Goal: Information Seeking & Learning: Learn about a topic

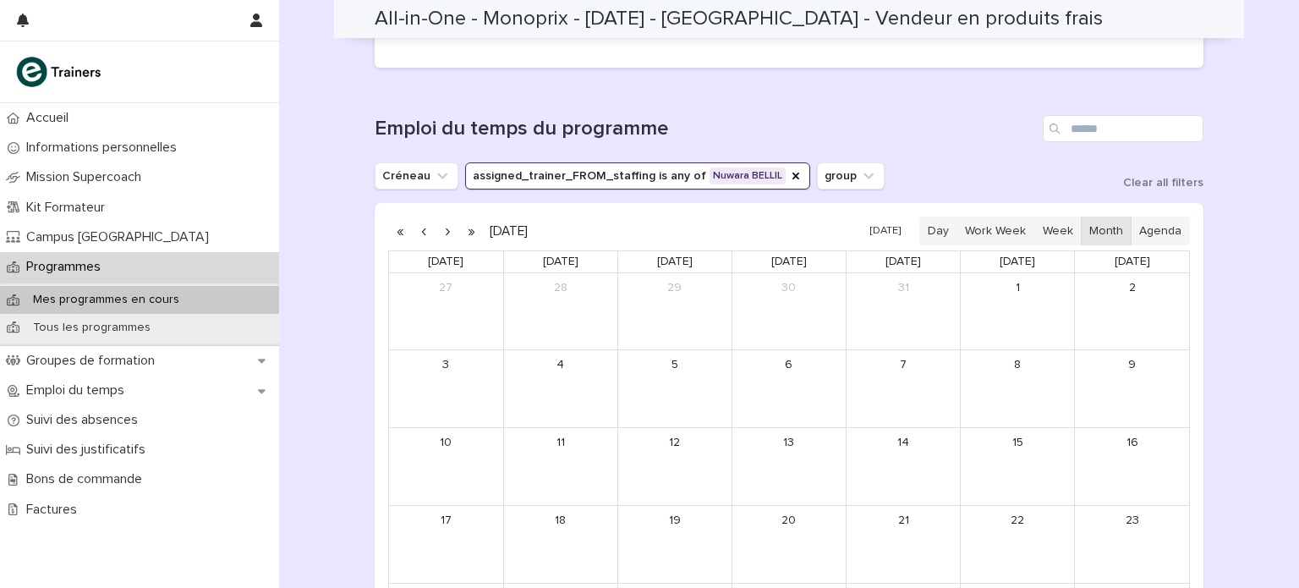
scroll to position [1036, 0]
click at [423, 232] on button "button" at bounding box center [424, 231] width 24 height 27
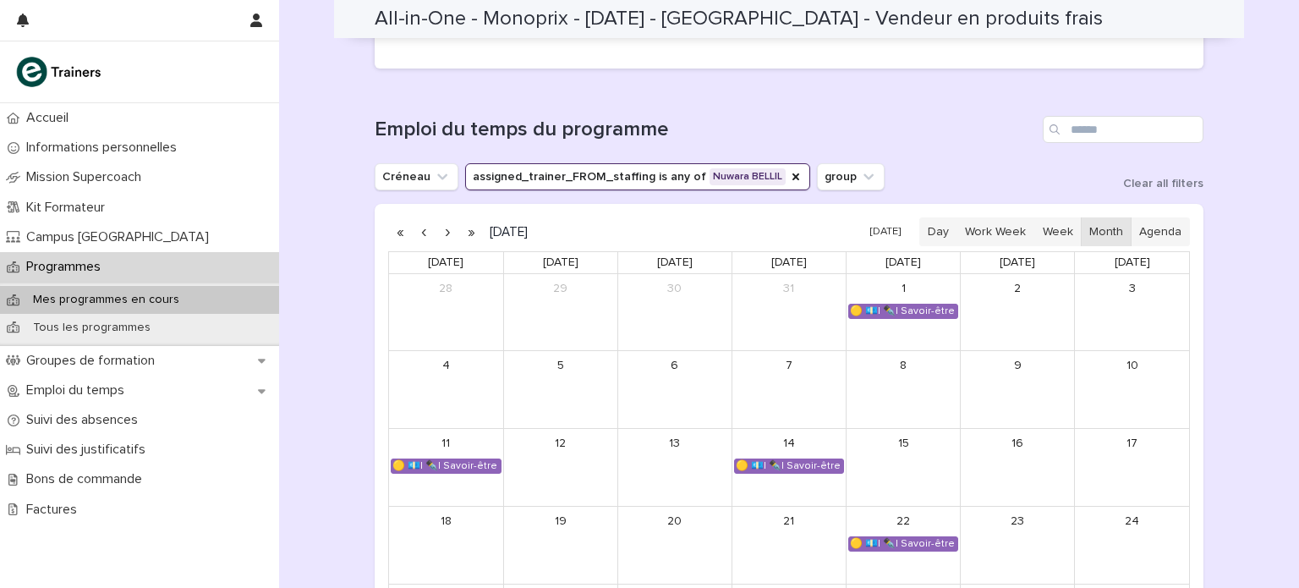
click at [417, 232] on button "button" at bounding box center [424, 231] width 24 height 27
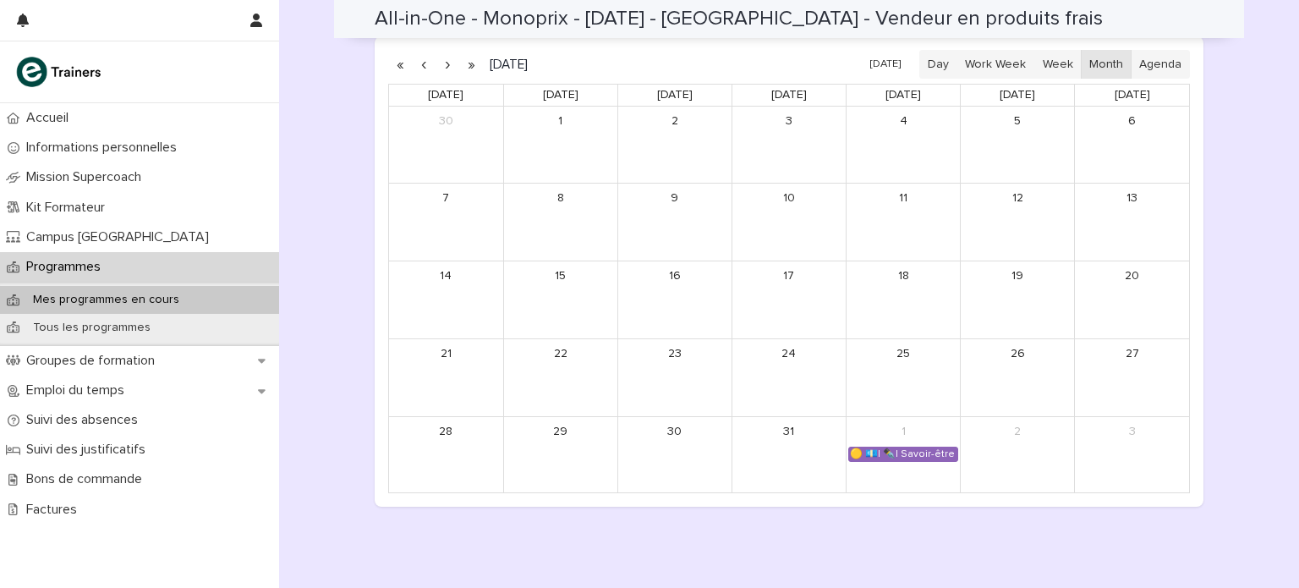
scroll to position [1206, 0]
click at [892, 454] on div "🟡 💶| ✒️| Savoir-être métier - Organisation de son travail selon les priorités e…" at bounding box center [903, 453] width 108 height 14
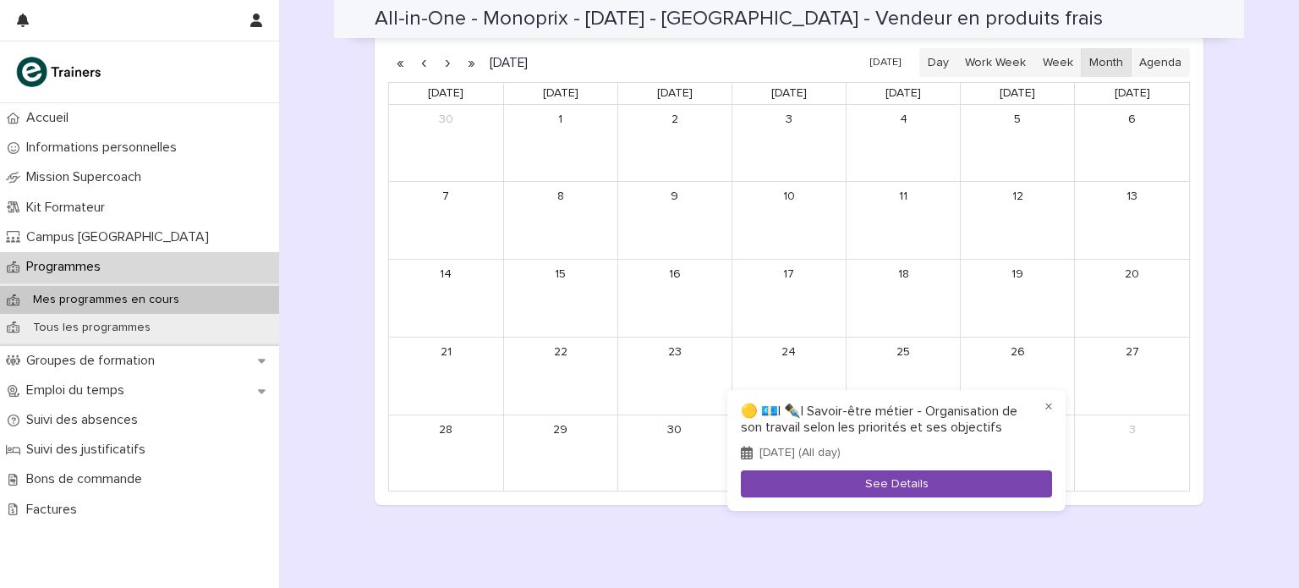
click at [911, 480] on button "See Details" at bounding box center [896, 484] width 311 height 28
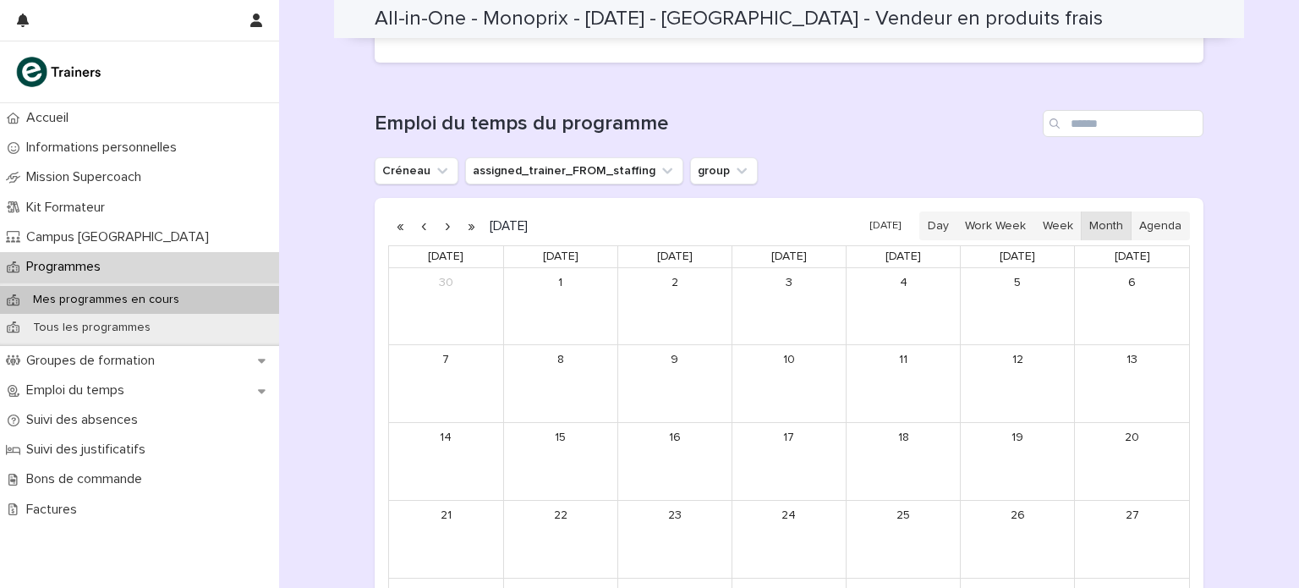
scroll to position [1157, 0]
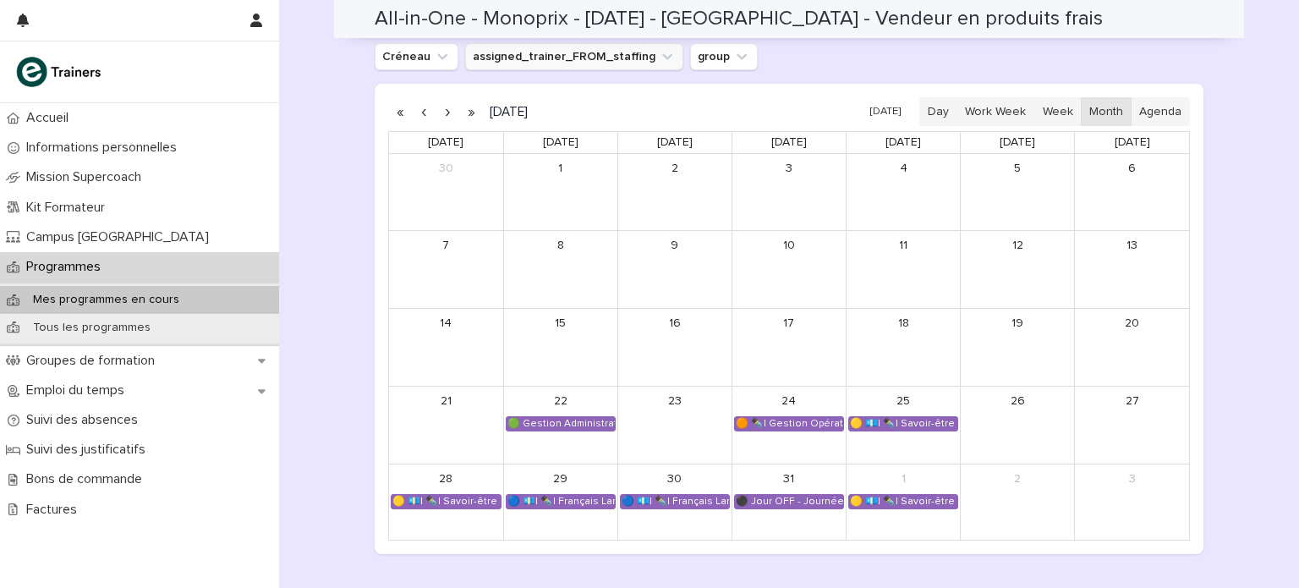
click at [562, 57] on button "assigned_trainer_FROM_staffing" at bounding box center [574, 56] width 218 height 27
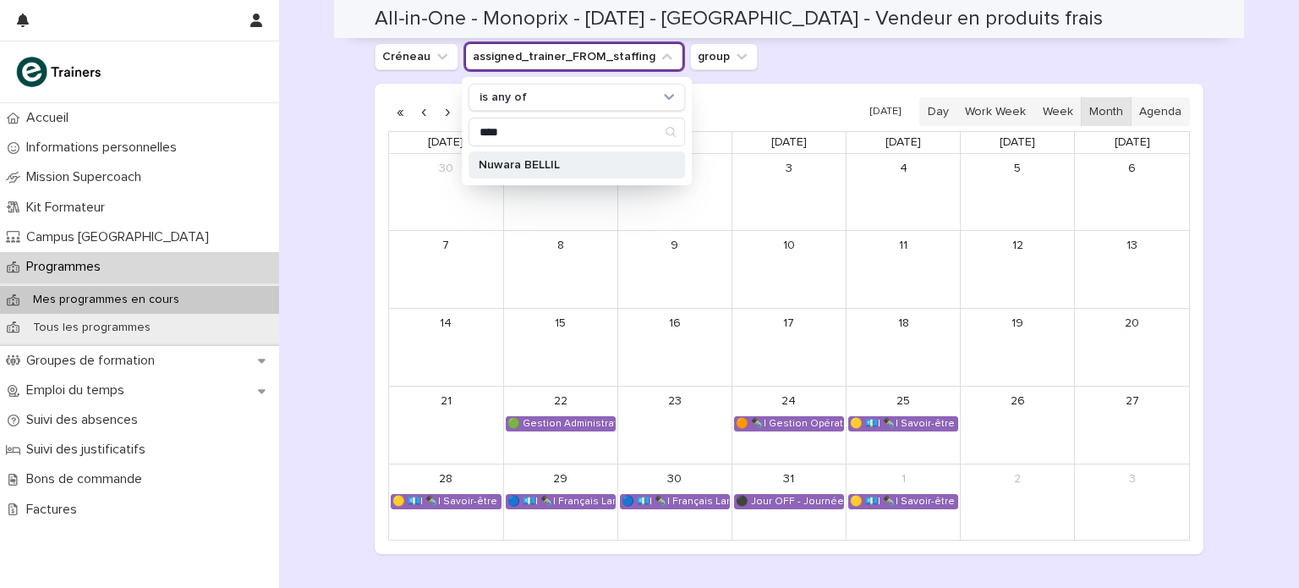
type input "****"
click at [544, 169] on p "Nuwara BELLIL" at bounding box center [568, 165] width 179 height 12
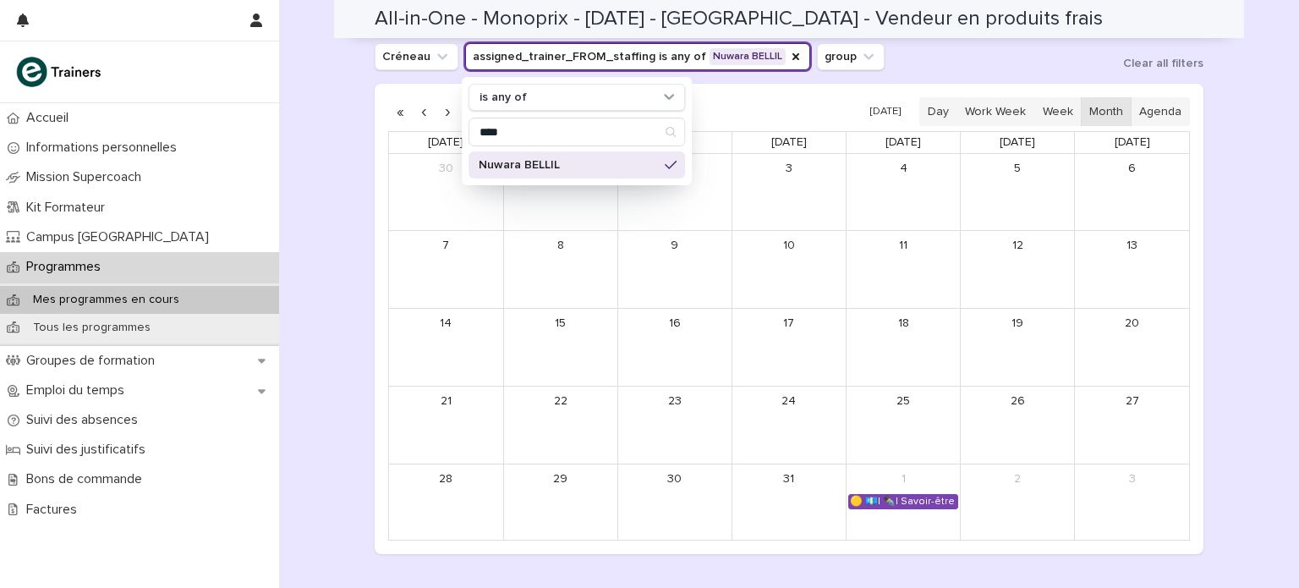
click at [933, 503] on div "🟡 💶| ✒️| Savoir-être métier - Organisation de son travail selon les priorités e…" at bounding box center [903, 502] width 108 height 14
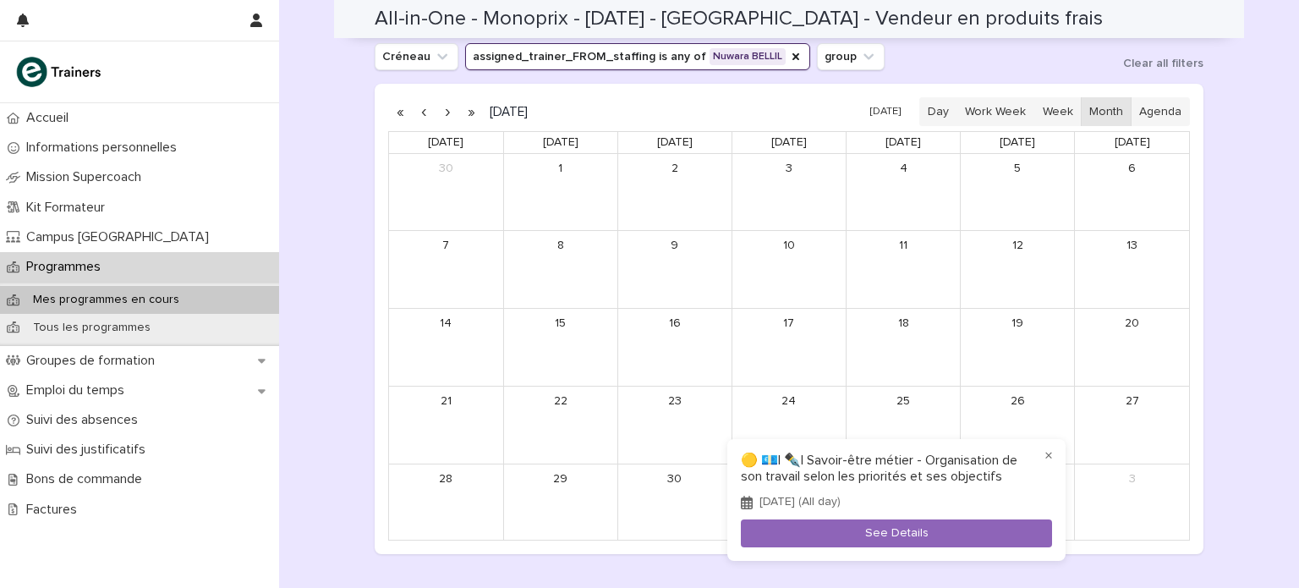
click at [435, 107] on div at bounding box center [649, 294] width 1299 height 588
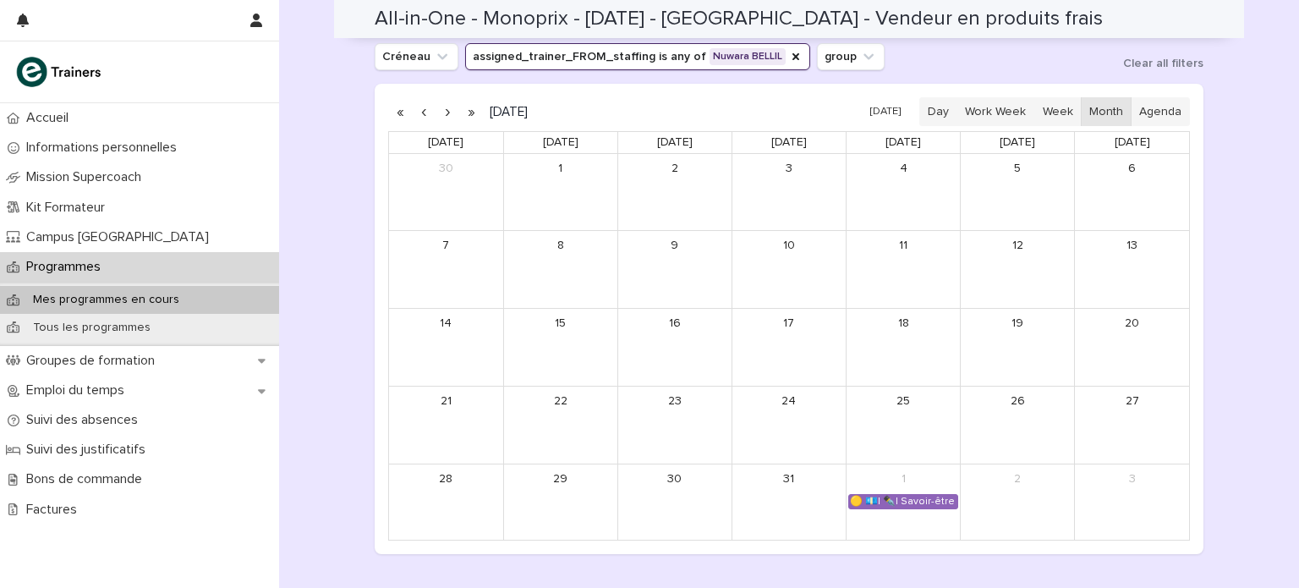
click at [440, 113] on button "button" at bounding box center [447, 111] width 24 height 27
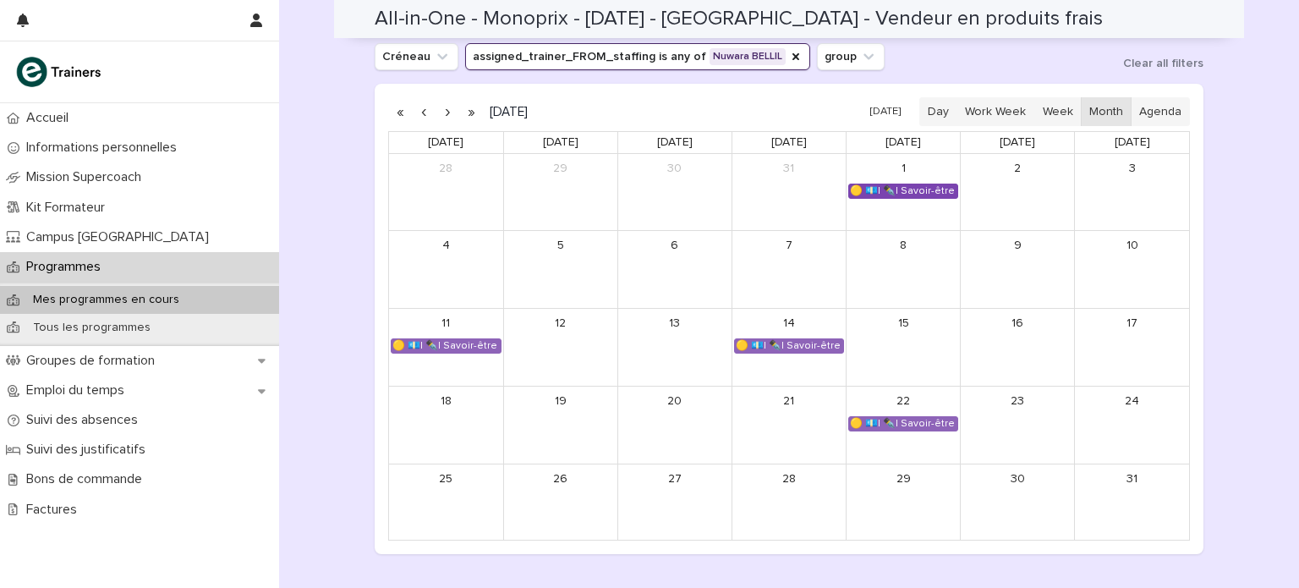
click at [896, 184] on div "🟡 💶| ✒️| Savoir-être métier - Organisation de son travail selon les priorités e…" at bounding box center [903, 191] width 108 height 14
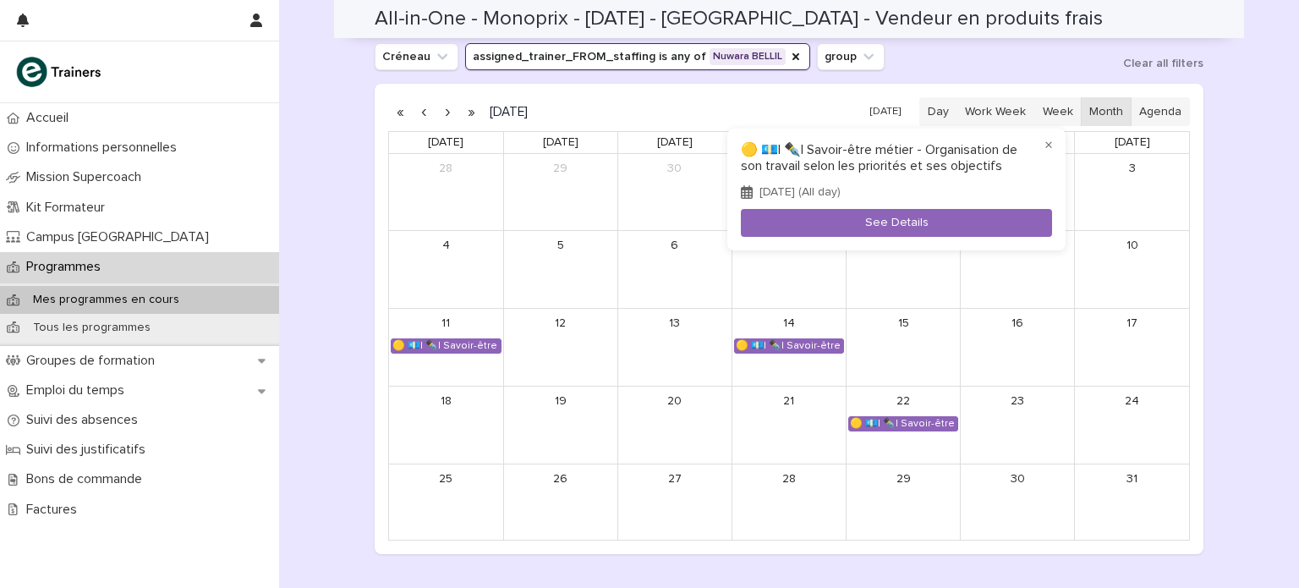
click at [489, 342] on div at bounding box center [649, 294] width 1299 height 588
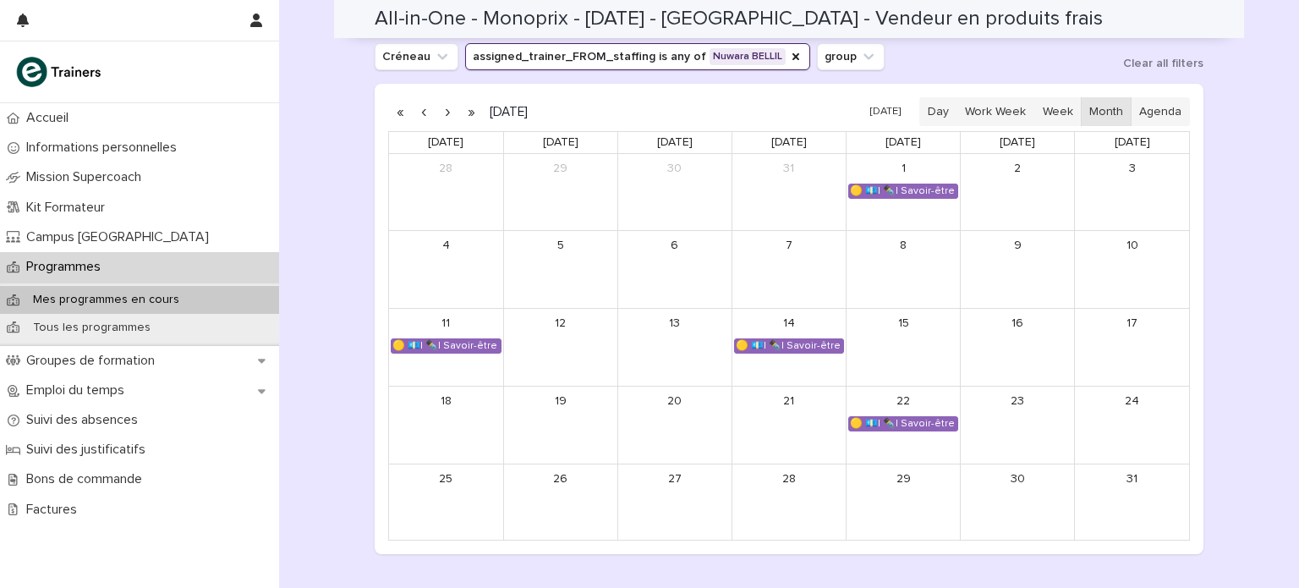
click at [489, 342] on div "🟡 💶| ✒️| Savoir-être métier - Cadre de référence interculturel : prévenir les i…" at bounding box center [445, 346] width 109 height 14
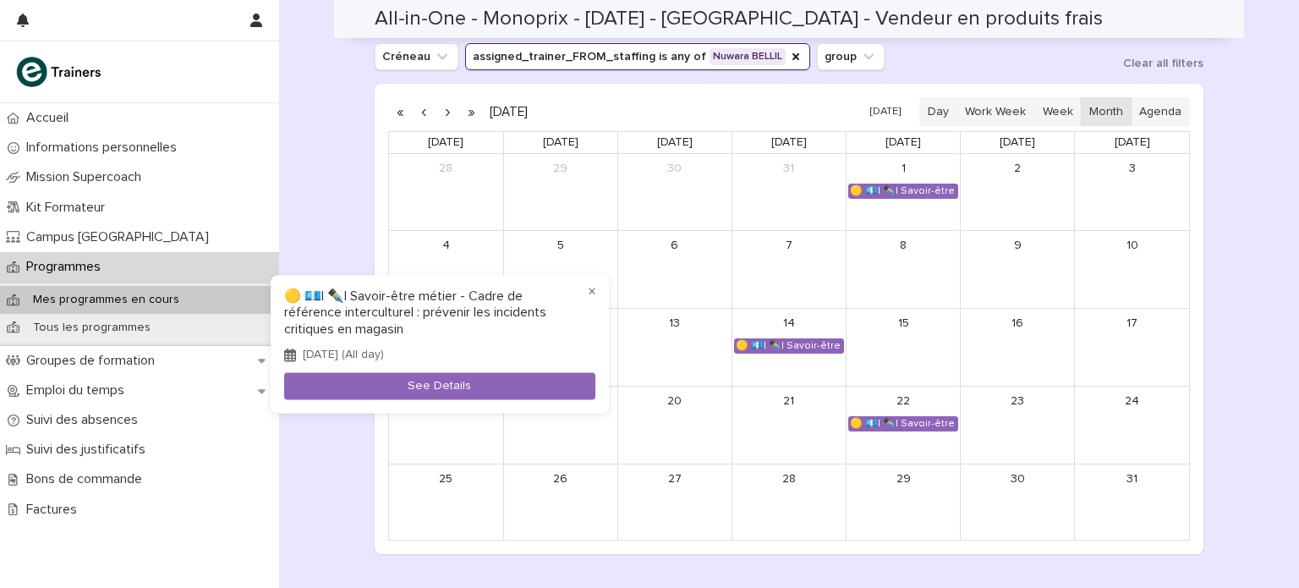
click at [803, 343] on div at bounding box center [649, 294] width 1299 height 588
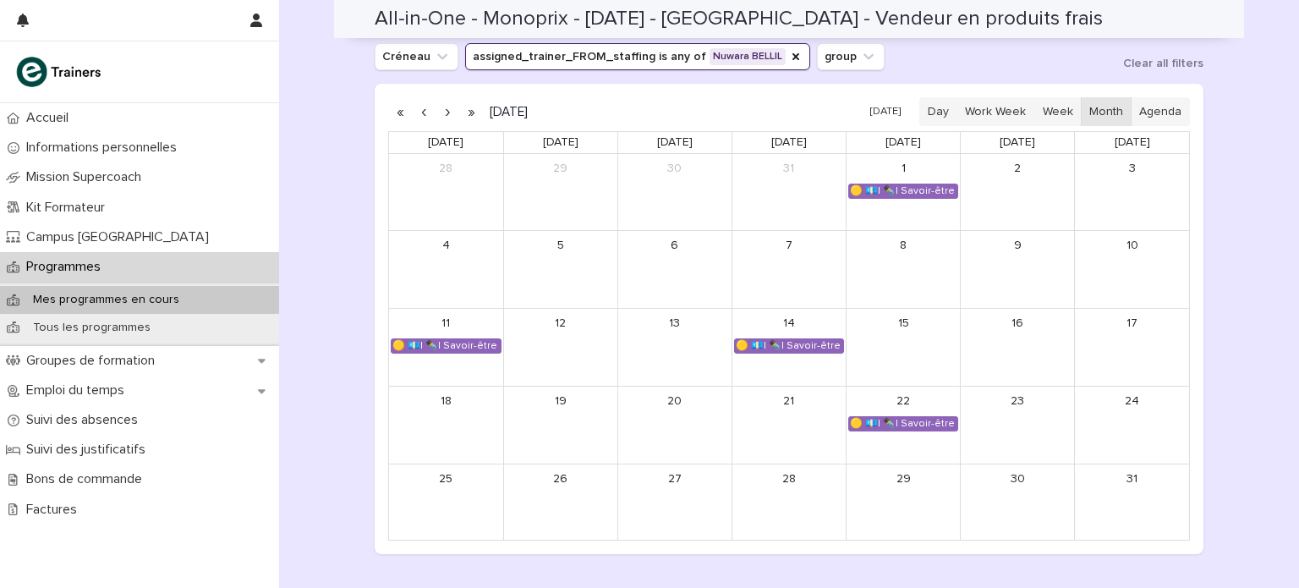
click at [803, 343] on div "🟡 💶| ✒️| Savoir-être métier - Cadre de référence interculturel : prévenir les i…" at bounding box center [789, 346] width 108 height 14
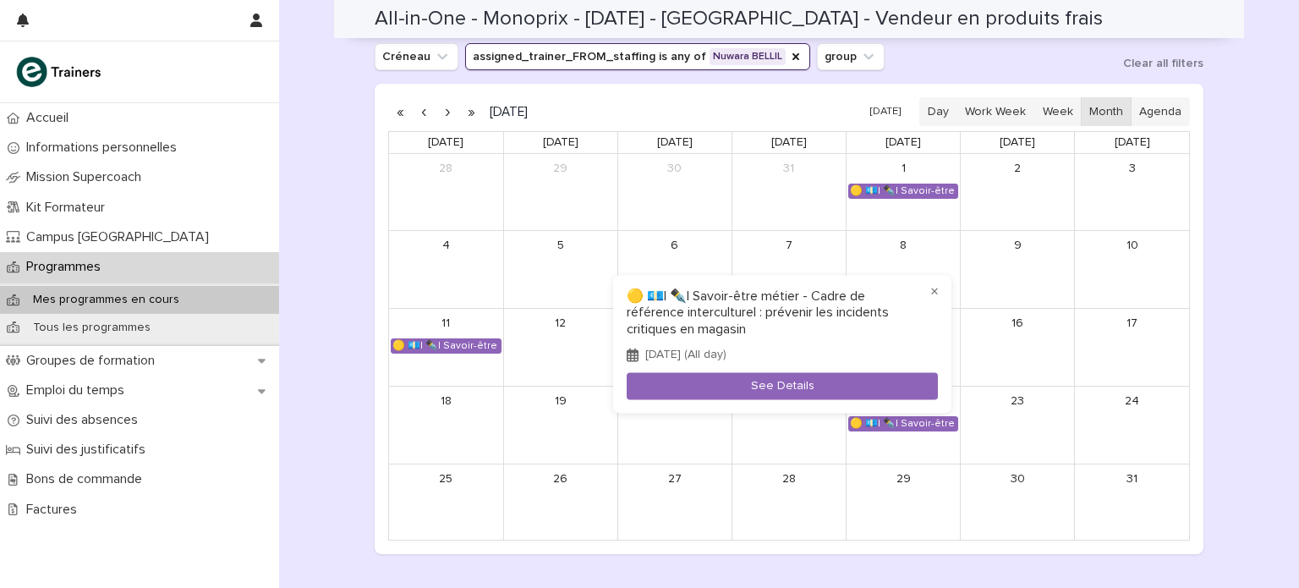
click at [915, 429] on div at bounding box center [649, 294] width 1299 height 588
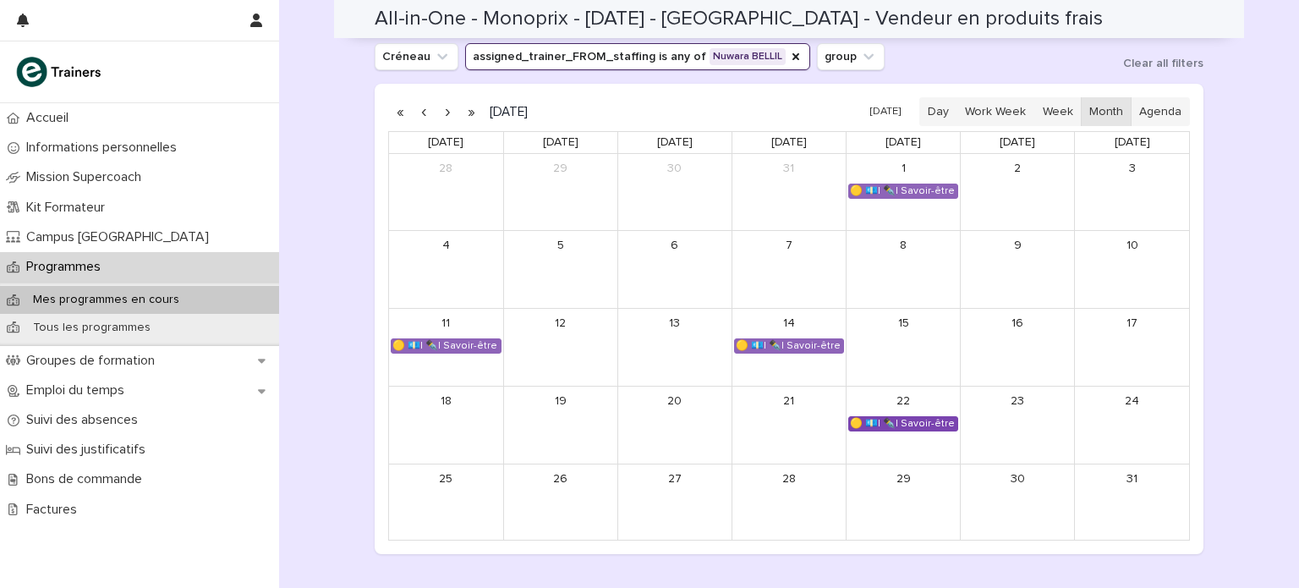
click at [913, 425] on div "🟡 💶| ✒️| Savoir-être métier - Organisation de son travail selon les priorités e…" at bounding box center [903, 424] width 108 height 14
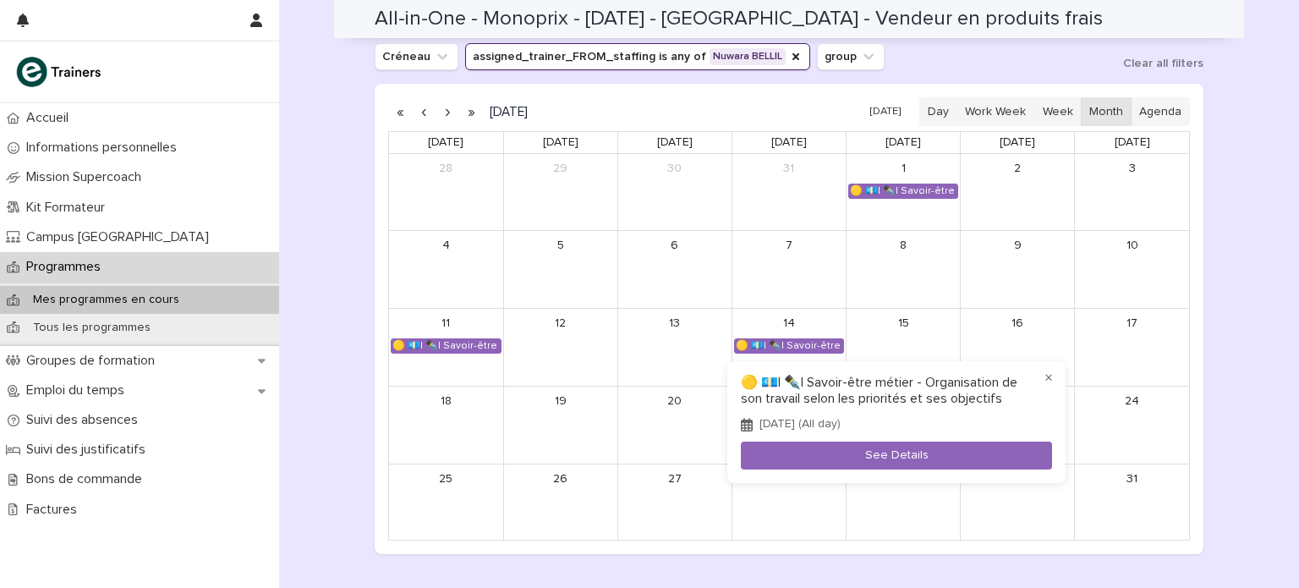
click at [440, 114] on div at bounding box center [649, 294] width 1299 height 588
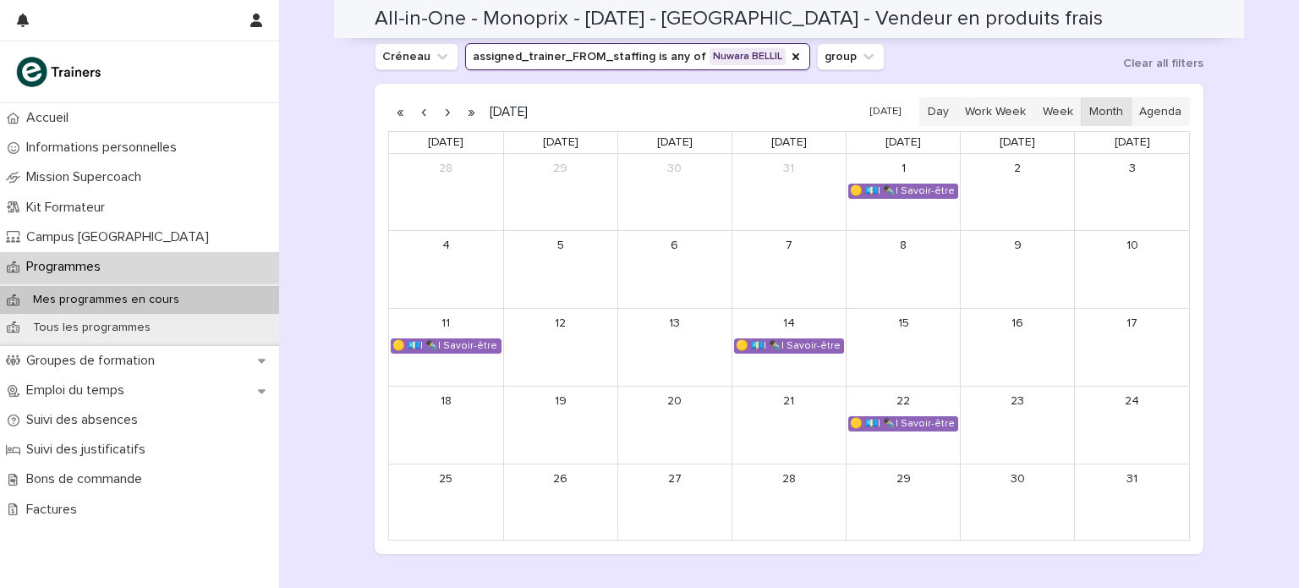
click at [440, 114] on button "button" at bounding box center [447, 111] width 24 height 27
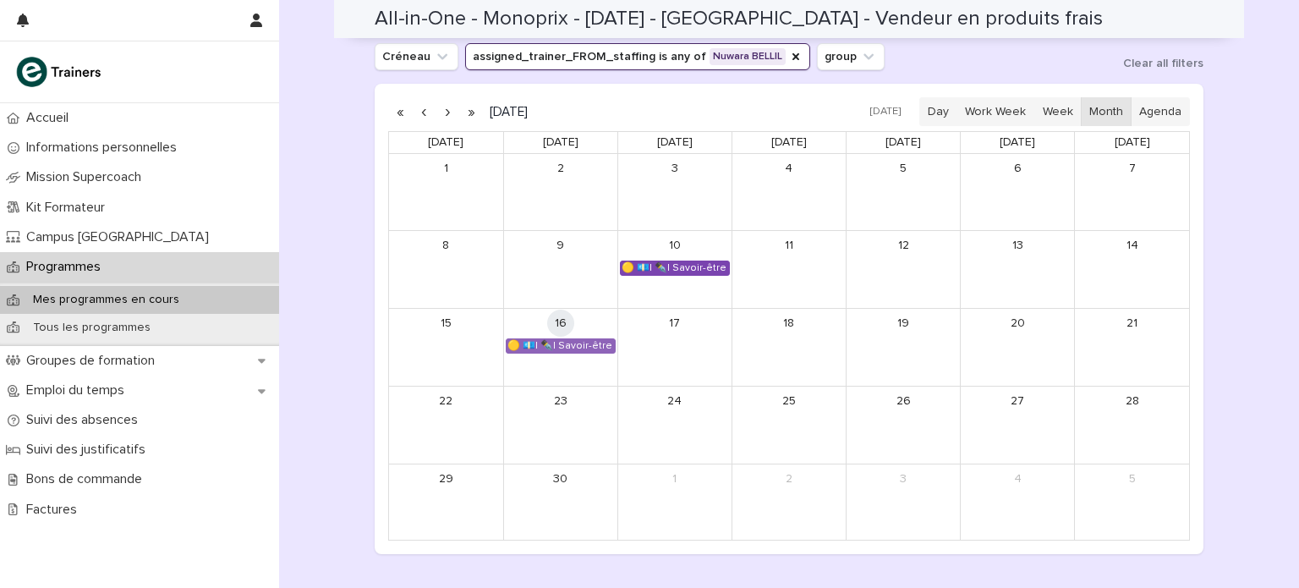
click at [638, 270] on div "🟡 💶| ✒️| Savoir-être métier - Collaboration et dynamique d'équipe dans un espac…" at bounding box center [675, 268] width 108 height 14
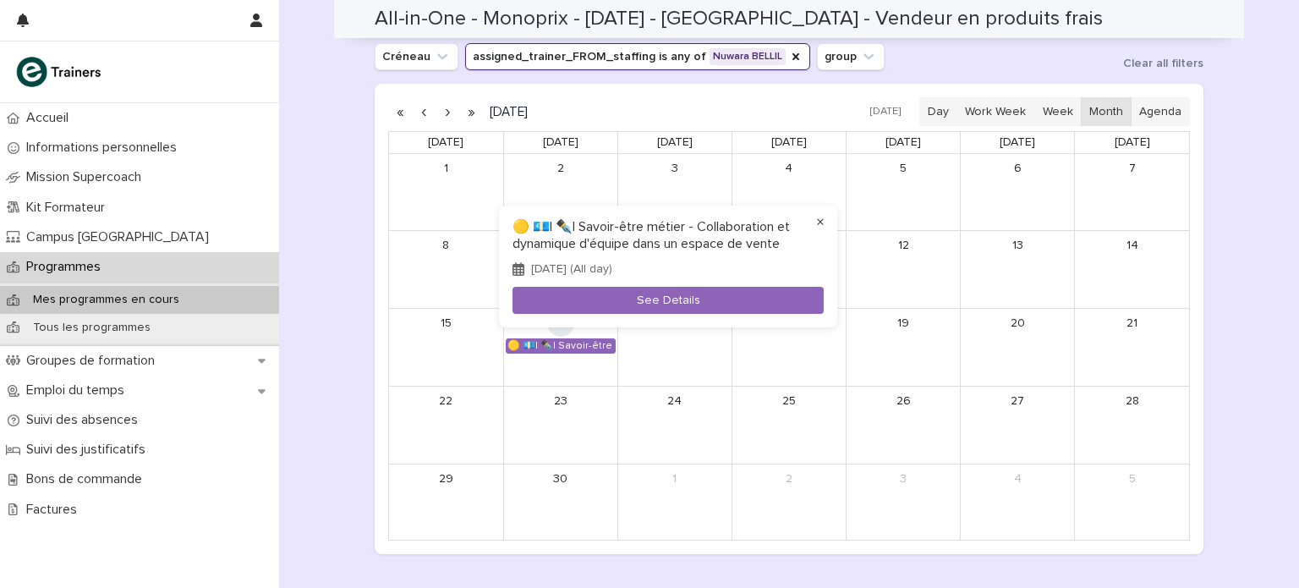
click at [818, 221] on button "×" at bounding box center [820, 222] width 20 height 20
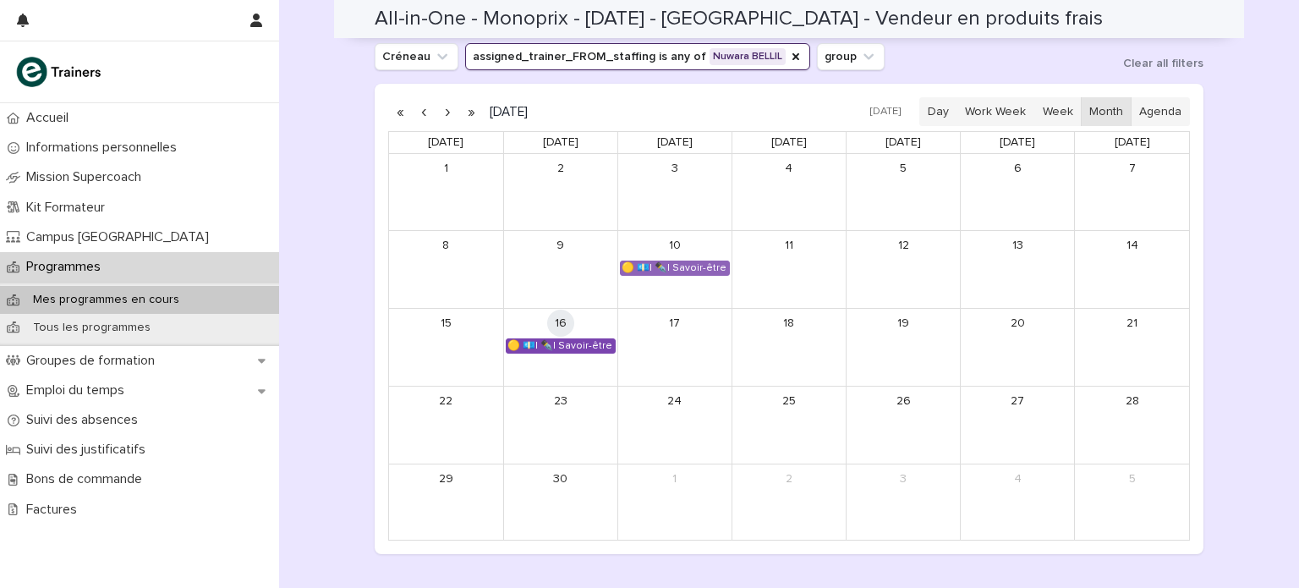
click at [588, 348] on div "🟡 💶| ✒️| Savoir-être métier - Collaboration et dynamique d'équipe dans un espac…" at bounding box center [560, 346] width 108 height 14
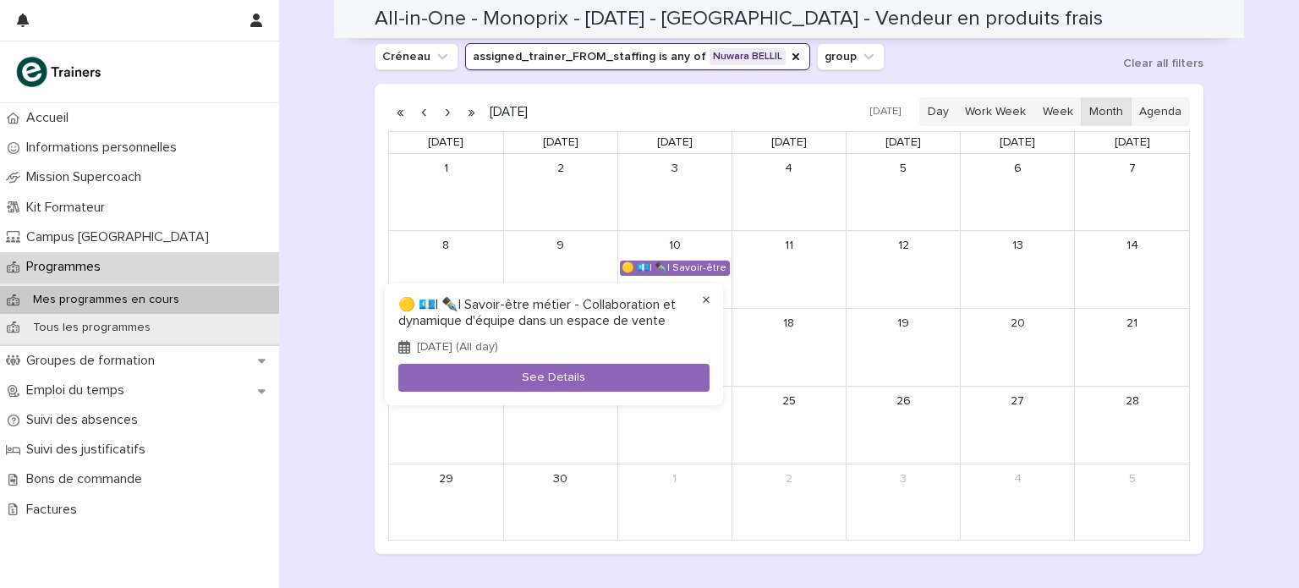
click at [703, 300] on button "×" at bounding box center [706, 300] width 20 height 20
